Goal: Find contact information: Find contact information

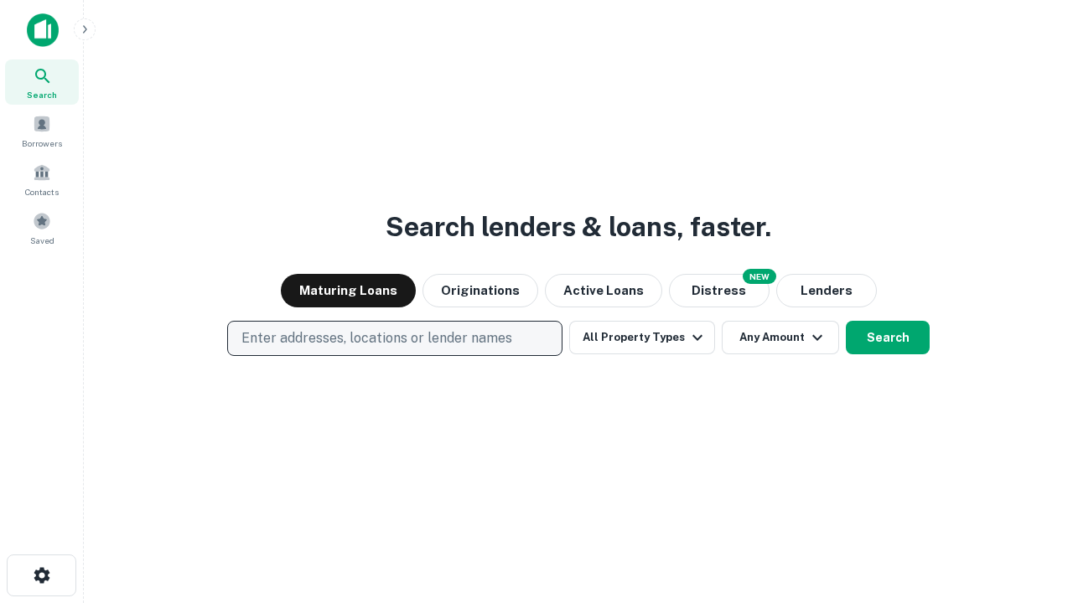
click at [394, 339] on p "Enter addresses, locations or lender names" at bounding box center [376, 338] width 271 height 20
type input "**********"
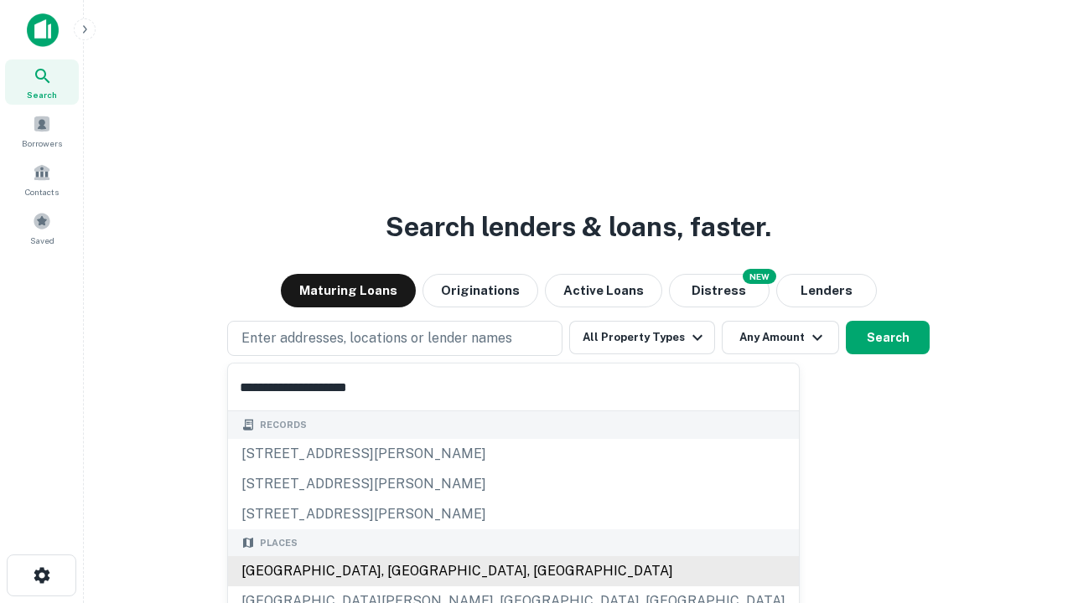
click at [401, 571] on div "Santa Monica, CA, USA" at bounding box center [513, 571] width 571 height 30
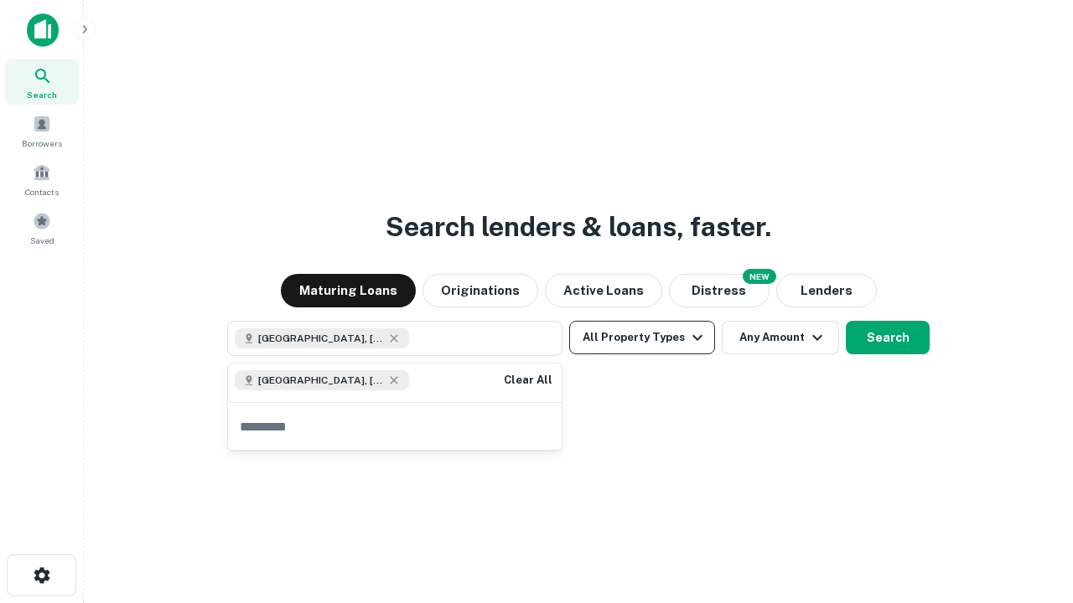
click at [642, 338] on button "All Property Types" at bounding box center [642, 338] width 146 height 34
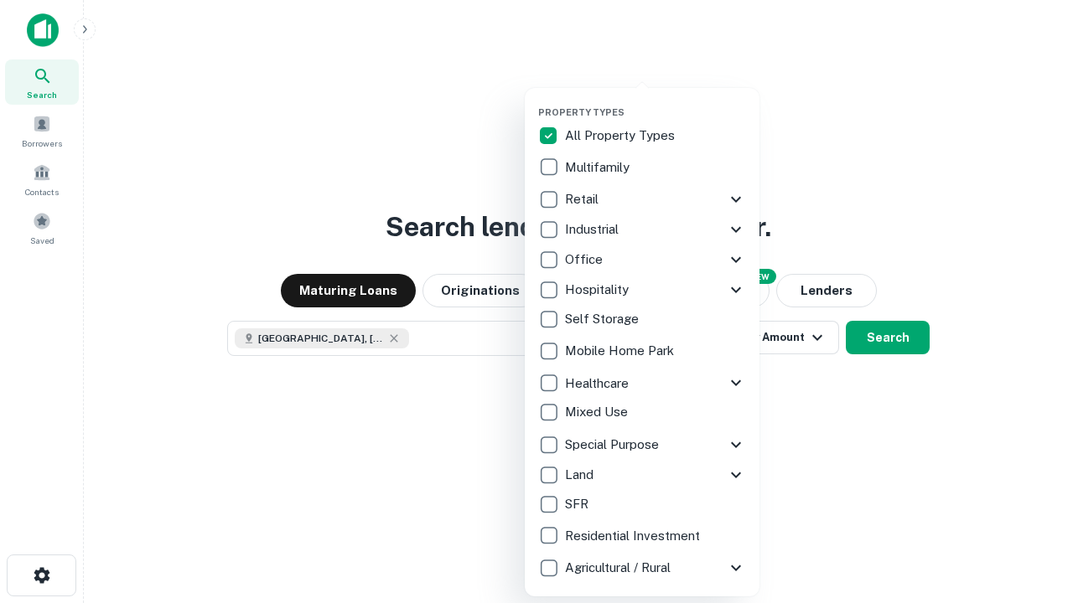
click at [655, 101] on button "button" at bounding box center [655, 101] width 235 height 1
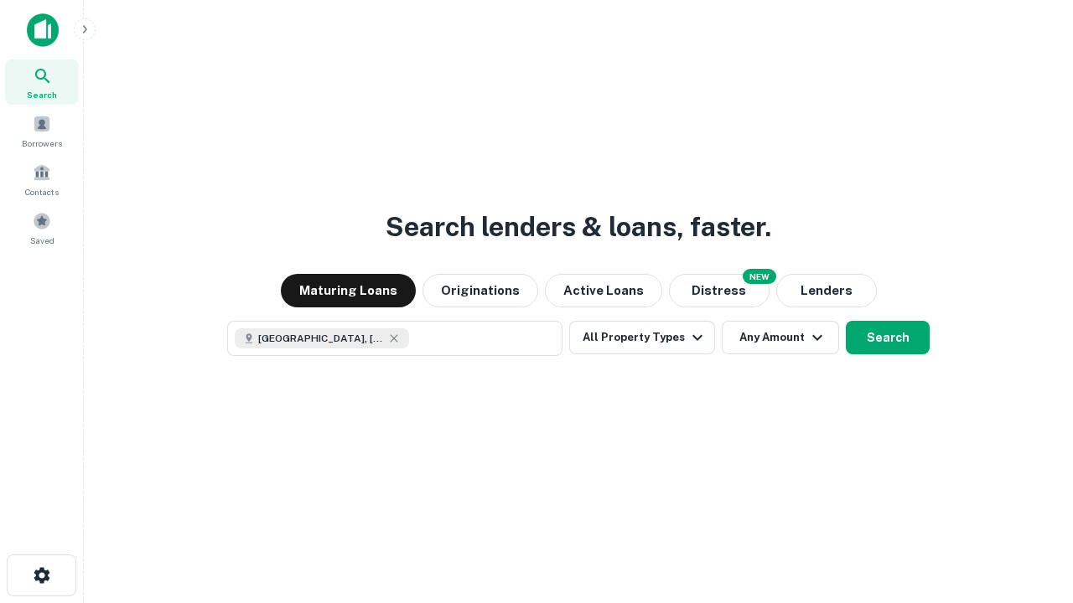
scroll to position [27, 0]
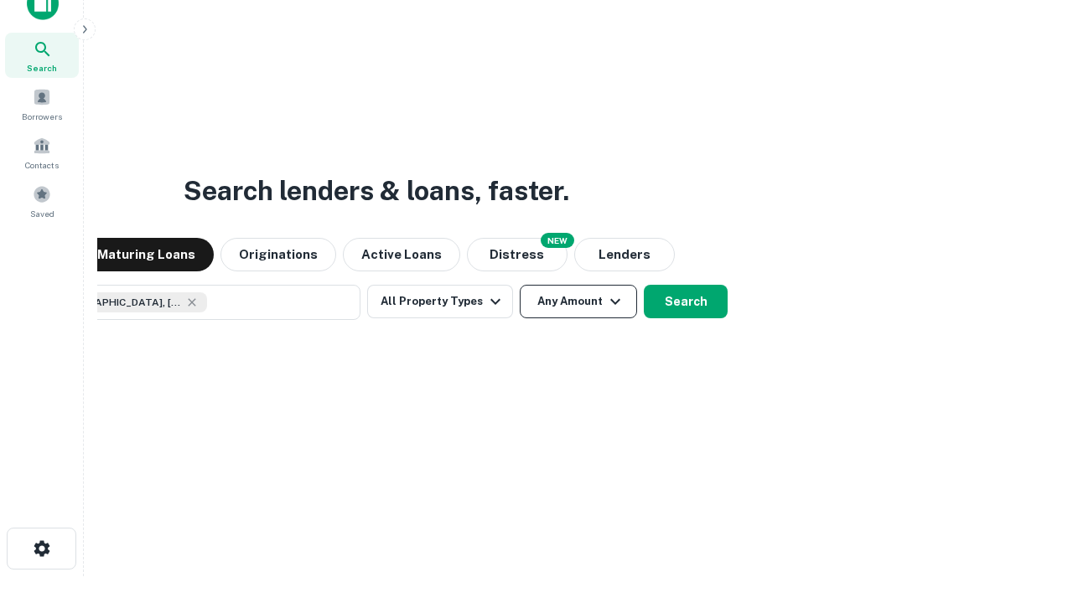
click at [520, 285] on button "Any Amount" at bounding box center [578, 302] width 117 height 34
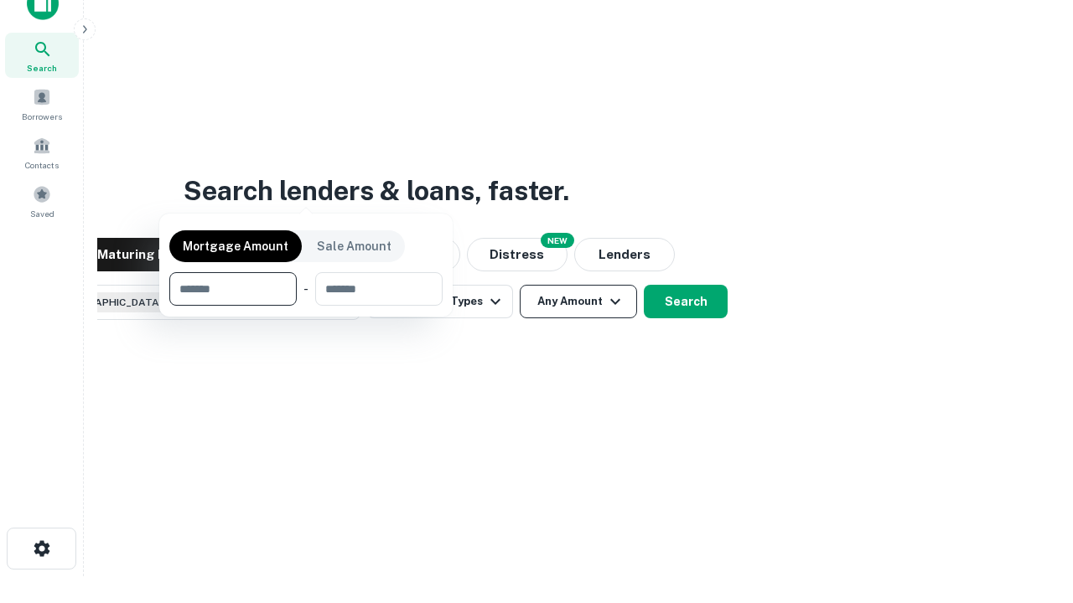
scroll to position [121, 474]
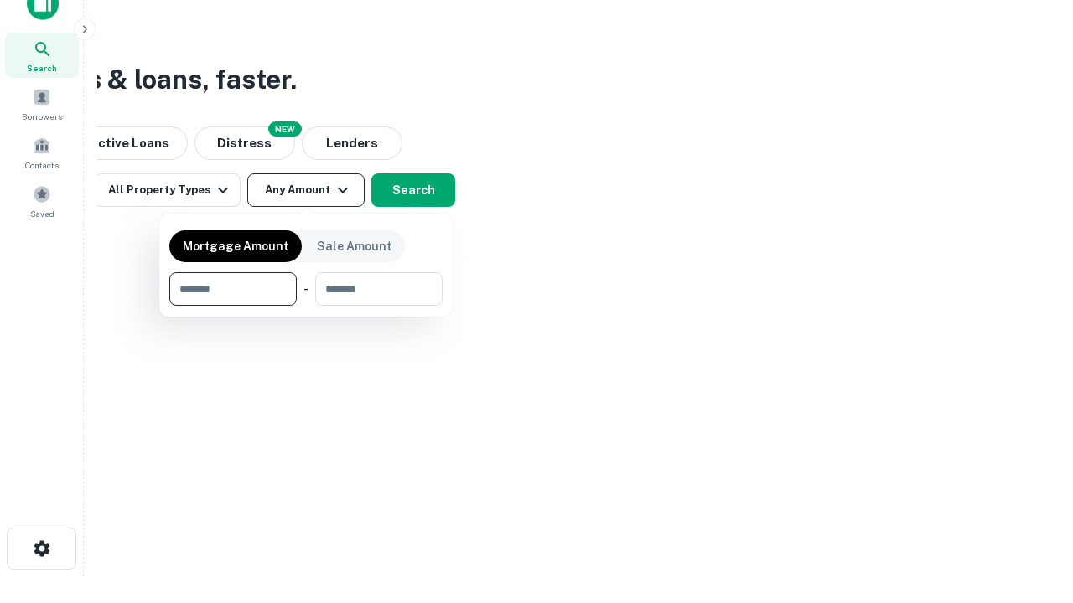
type input "*******"
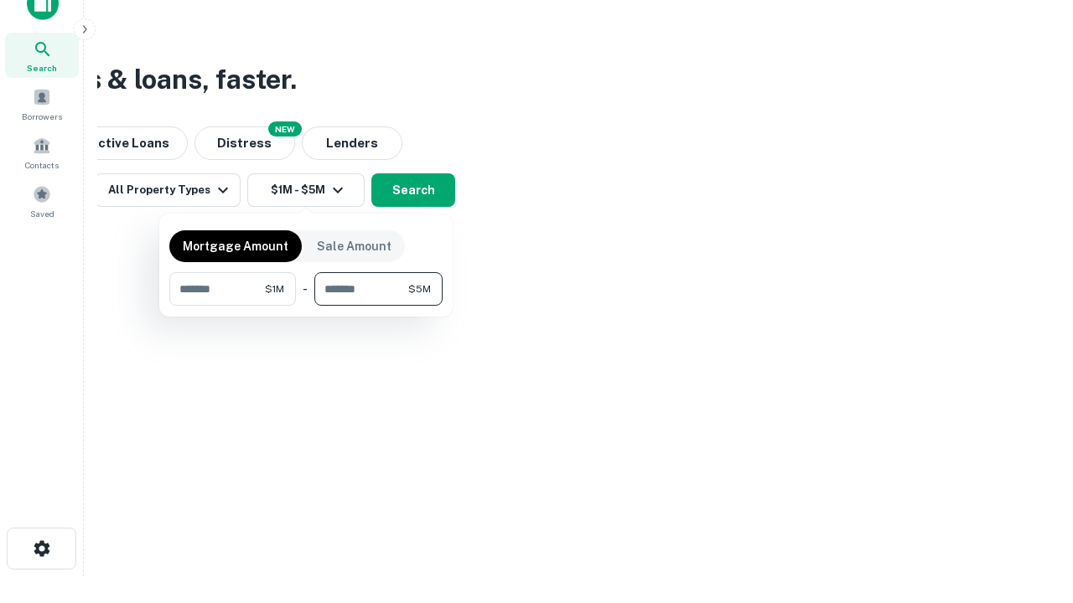
type input "*******"
click at [306, 306] on button "button" at bounding box center [305, 306] width 273 height 1
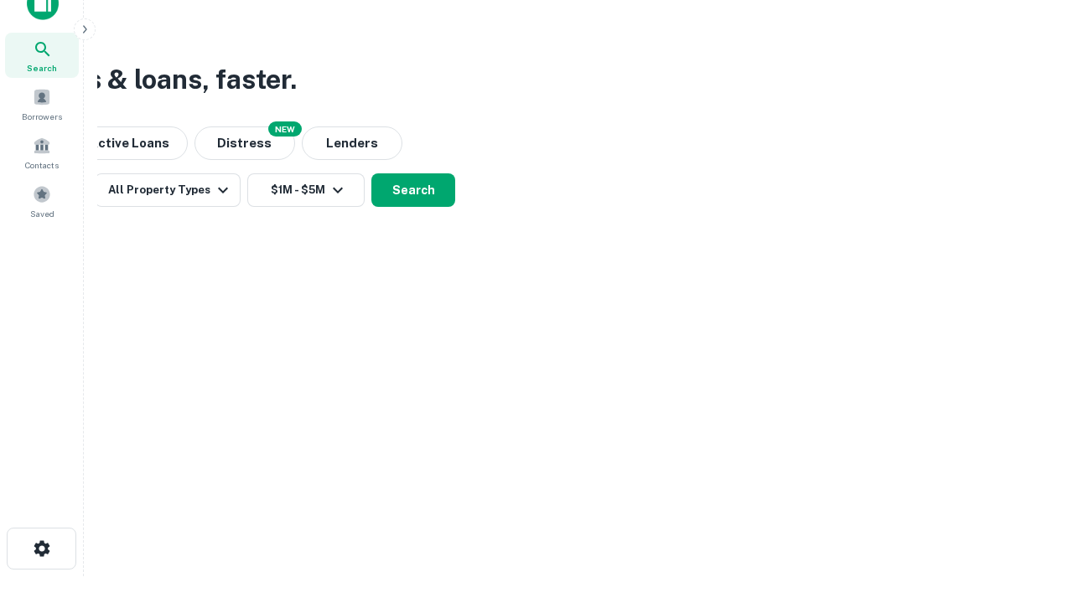
scroll to position [27, 0]
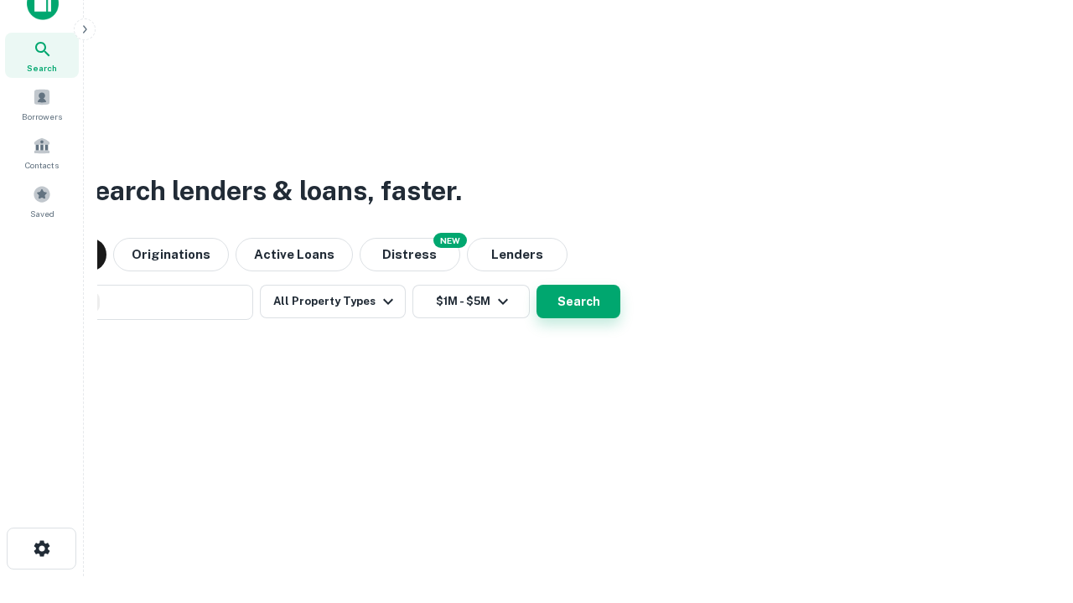
click at [536, 285] on button "Search" at bounding box center [578, 302] width 84 height 34
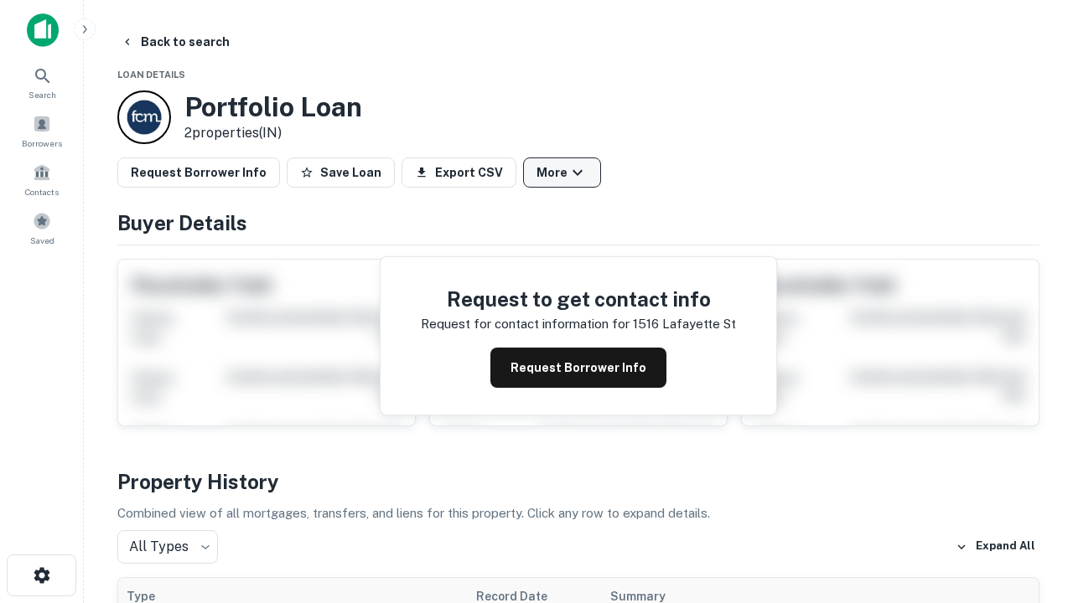
click at [561, 173] on button "More" at bounding box center [562, 173] width 78 height 30
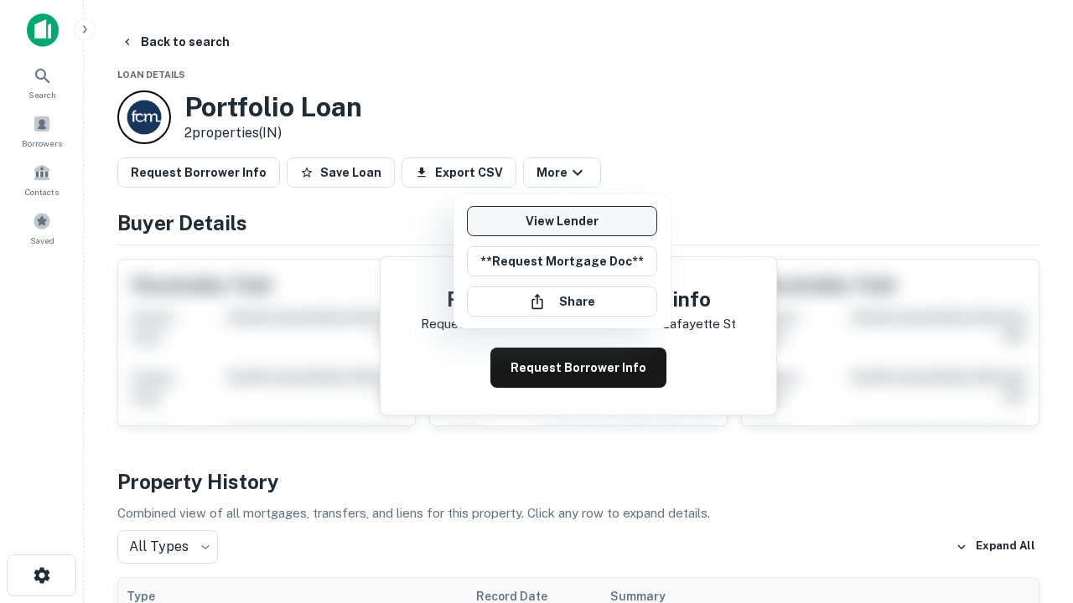
click at [561, 221] on link "View Lender" at bounding box center [562, 221] width 190 height 30
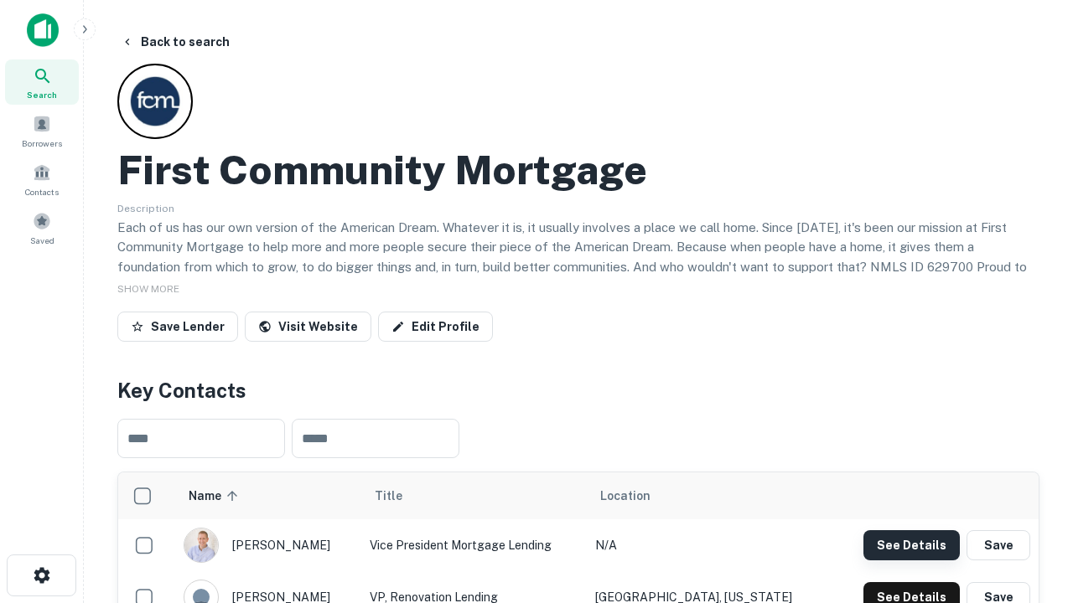
click at [911, 545] on button "See Details" at bounding box center [911, 545] width 96 height 30
click at [41, 576] on icon "button" at bounding box center [42, 576] width 20 height 20
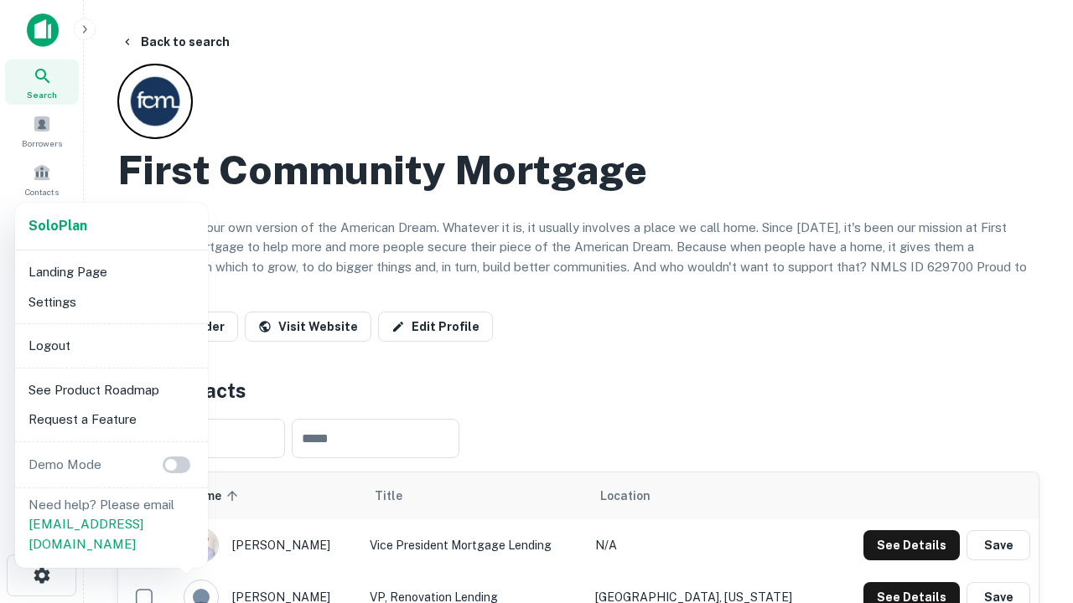
click at [111, 345] on li "Logout" at bounding box center [111, 346] width 179 height 30
